Goal: Information Seeking & Learning: Check status

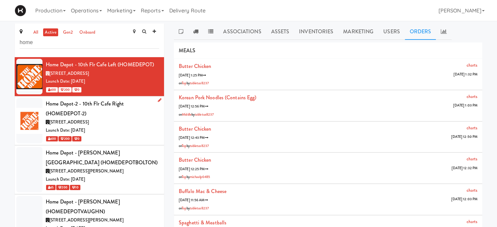
drag, startPoint x: 0, startPoint y: 0, endPoint x: 115, endPoint y: 123, distance: 168.4
click at [115, 123] on div "[STREET_ADDRESS]" at bounding box center [102, 122] width 113 height 8
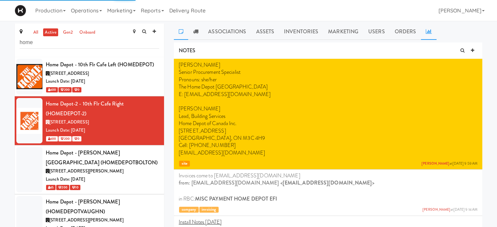
click at [428, 35] on link at bounding box center [429, 32] width 16 height 16
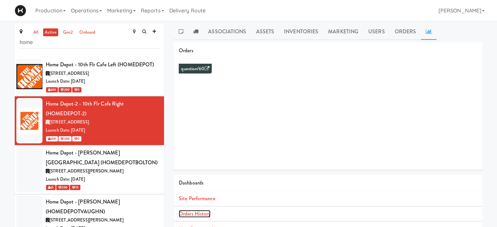
click at [206, 212] on link "Orders History" at bounding box center [195, 214] width 32 height 8
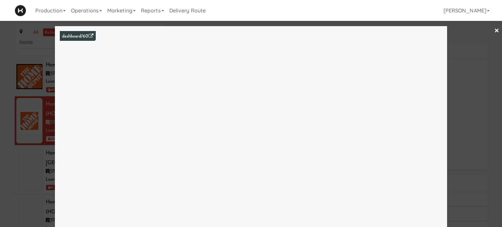
click at [494, 32] on link "×" at bounding box center [496, 31] width 5 height 20
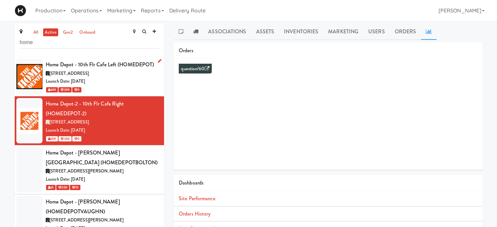
click at [125, 78] on div "Launch Date: [DATE]" at bounding box center [102, 81] width 113 height 8
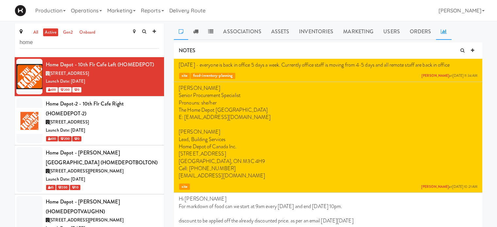
click at [442, 31] on icon at bounding box center [444, 31] width 6 height 5
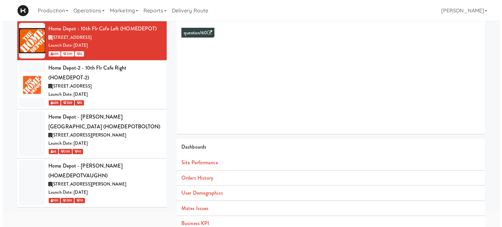
scroll to position [36, 0]
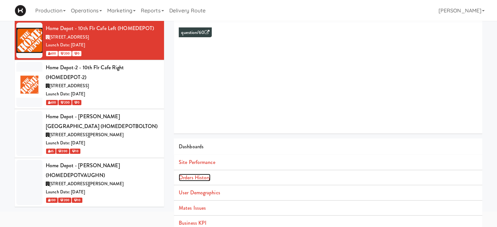
click at [207, 178] on link "Orders History" at bounding box center [195, 178] width 32 height 8
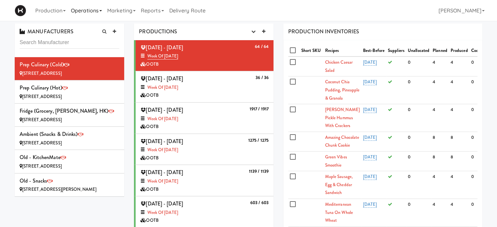
click at [86, 12] on link "Operations" at bounding box center [86, 10] width 36 height 21
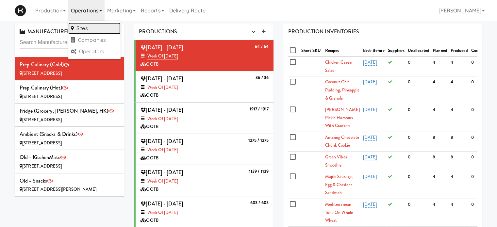
click at [86, 32] on link "Sites" at bounding box center [94, 29] width 52 height 12
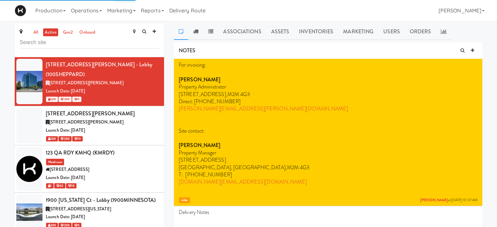
click at [91, 43] on input "text" at bounding box center [90, 43] width 140 height 12
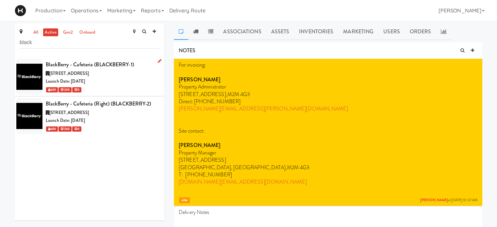
click at [137, 79] on div "Launch Date: [DATE]" at bounding box center [102, 81] width 113 height 8
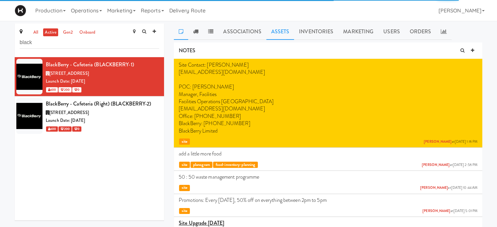
click at [280, 36] on link "Assets" at bounding box center [280, 32] width 28 height 16
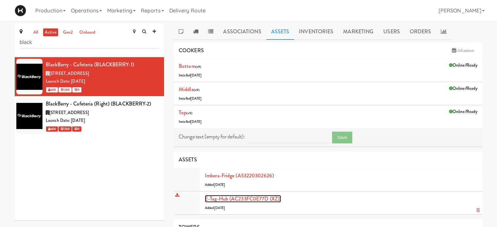
click at [214, 196] on link "E-tag-hub (AC233FC0E77D (XZ))" at bounding box center [243, 199] width 76 height 8
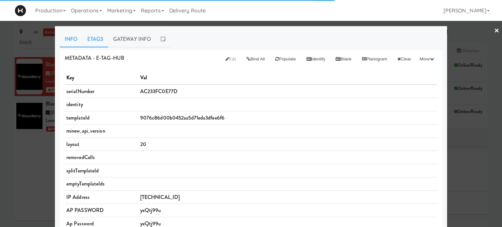
click at [95, 40] on link "Etags" at bounding box center [95, 39] width 26 height 16
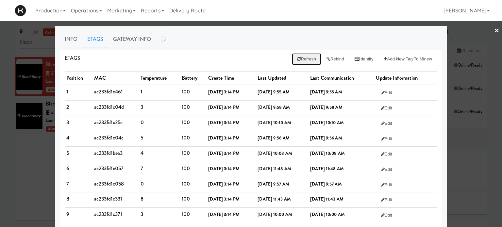
click at [307, 60] on button "Refresh" at bounding box center [306, 59] width 29 height 12
click at [494, 31] on link "×" at bounding box center [496, 31] width 5 height 20
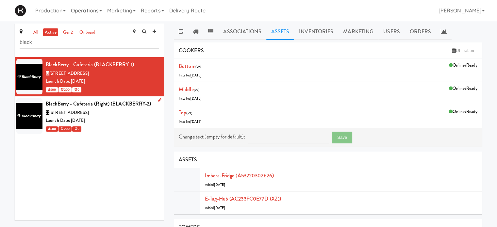
click at [114, 131] on div "600 200 0" at bounding box center [102, 129] width 113 height 8
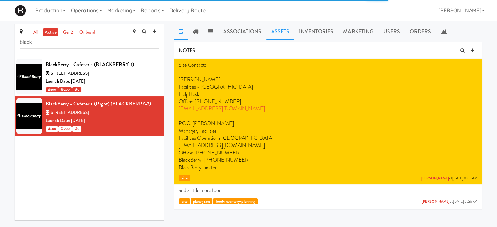
click at [278, 36] on link "Assets" at bounding box center [280, 32] width 28 height 16
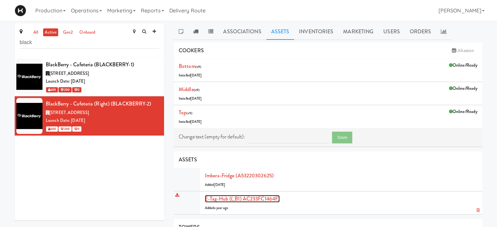
click at [220, 197] on link "E-tag-hub ((_B1) AC233FC1464F)" at bounding box center [242, 199] width 75 height 8
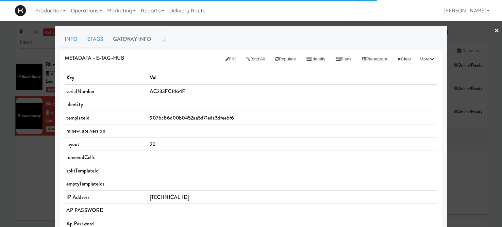
click at [93, 40] on link "Etags" at bounding box center [95, 39] width 26 height 16
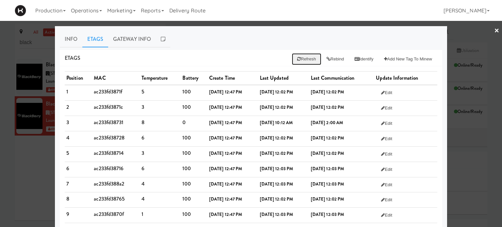
click at [305, 60] on button "Refresh" at bounding box center [306, 59] width 29 height 12
click at [489, 28] on div at bounding box center [251, 113] width 502 height 227
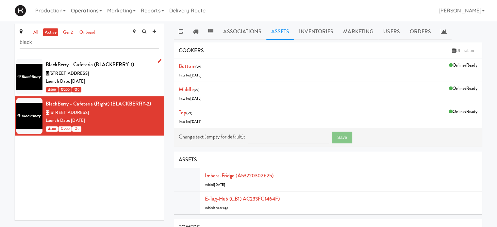
click at [128, 89] on div "600 200 0" at bounding box center [102, 90] width 113 height 8
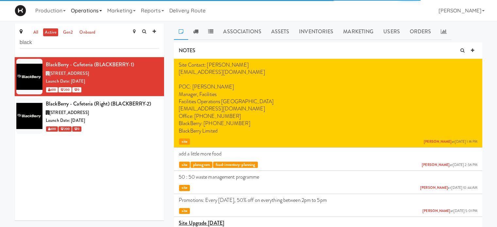
click at [101, 11] on link "Operations" at bounding box center [86, 10] width 36 height 21
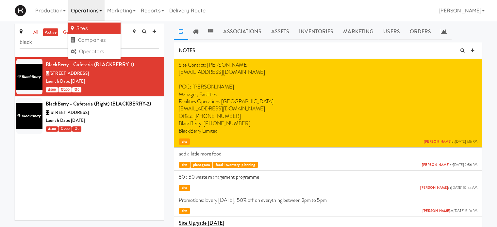
click at [101, 11] on link "Operations" at bounding box center [86, 10] width 36 height 21
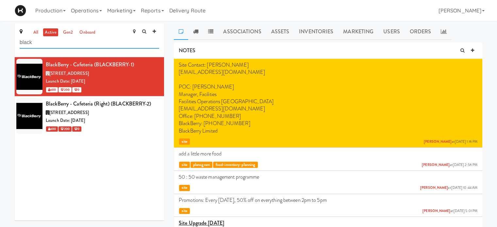
click at [39, 45] on input "black" at bounding box center [90, 43] width 140 height 12
type input "b"
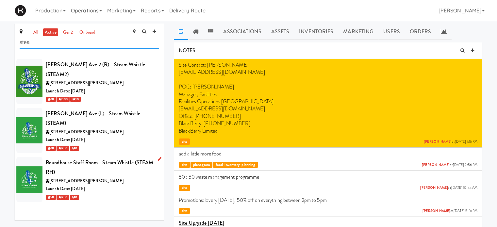
type input "stea"
click at [127, 185] on div "Launch Date: [DATE]" at bounding box center [102, 189] width 113 height 8
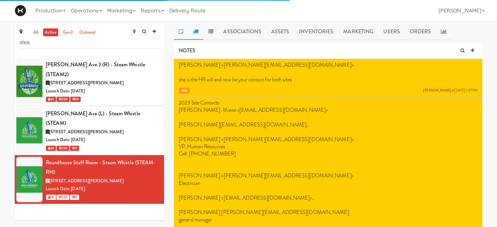
click at [197, 34] on link at bounding box center [195, 32] width 15 height 16
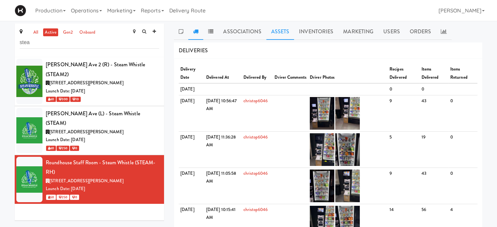
click at [285, 35] on link "Assets" at bounding box center [280, 32] width 28 height 16
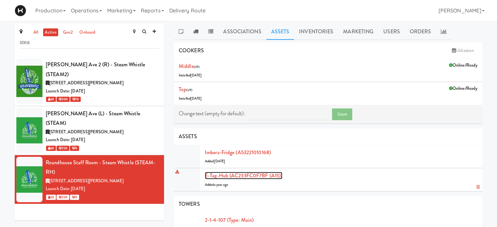
click at [226, 175] on link "E-tag-hub (AC233FC0F7BF (A15))" at bounding box center [243, 176] width 77 height 8
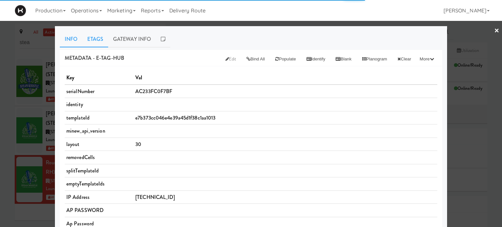
click at [90, 39] on link "Etags" at bounding box center [95, 39] width 26 height 16
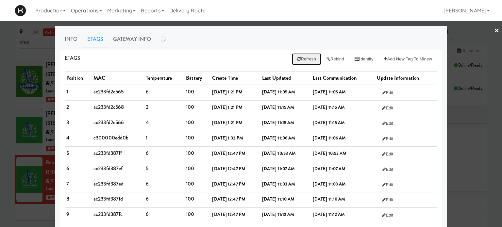
click at [300, 61] on button "Refresh" at bounding box center [306, 59] width 29 height 12
click at [300, 60] on button "Refresh" at bounding box center [306, 59] width 29 height 12
click at [494, 32] on link "×" at bounding box center [496, 31] width 5 height 20
